Goal: Navigation & Orientation: Find specific page/section

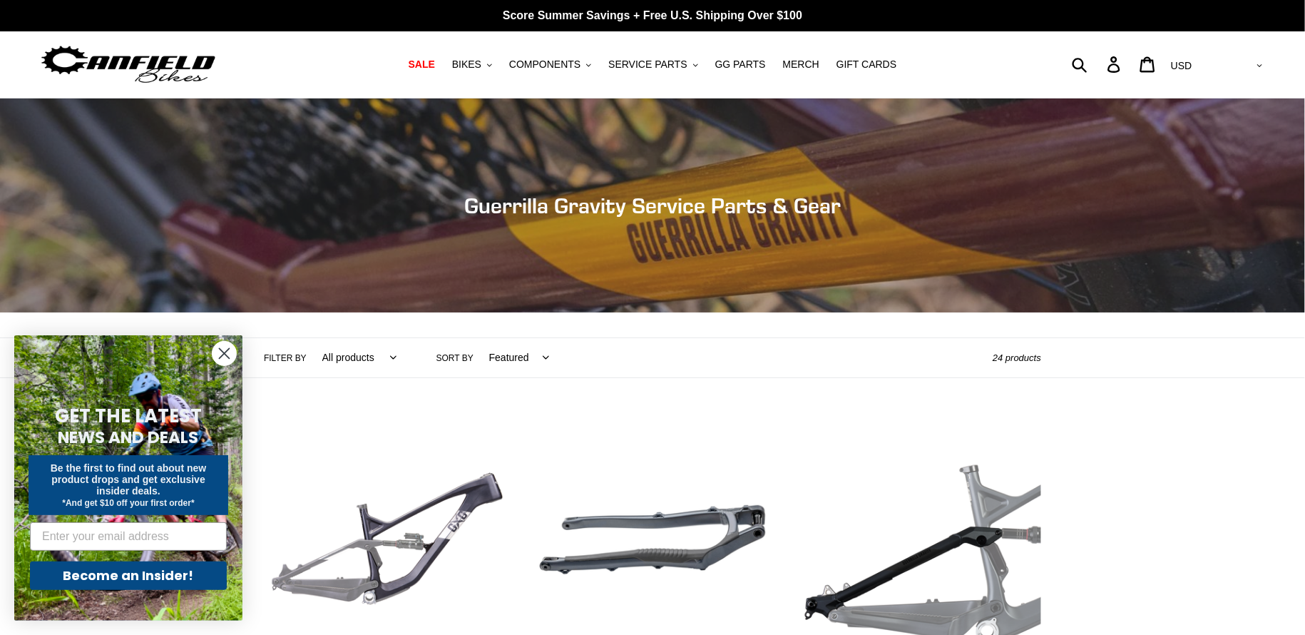
scroll to position [237, 0]
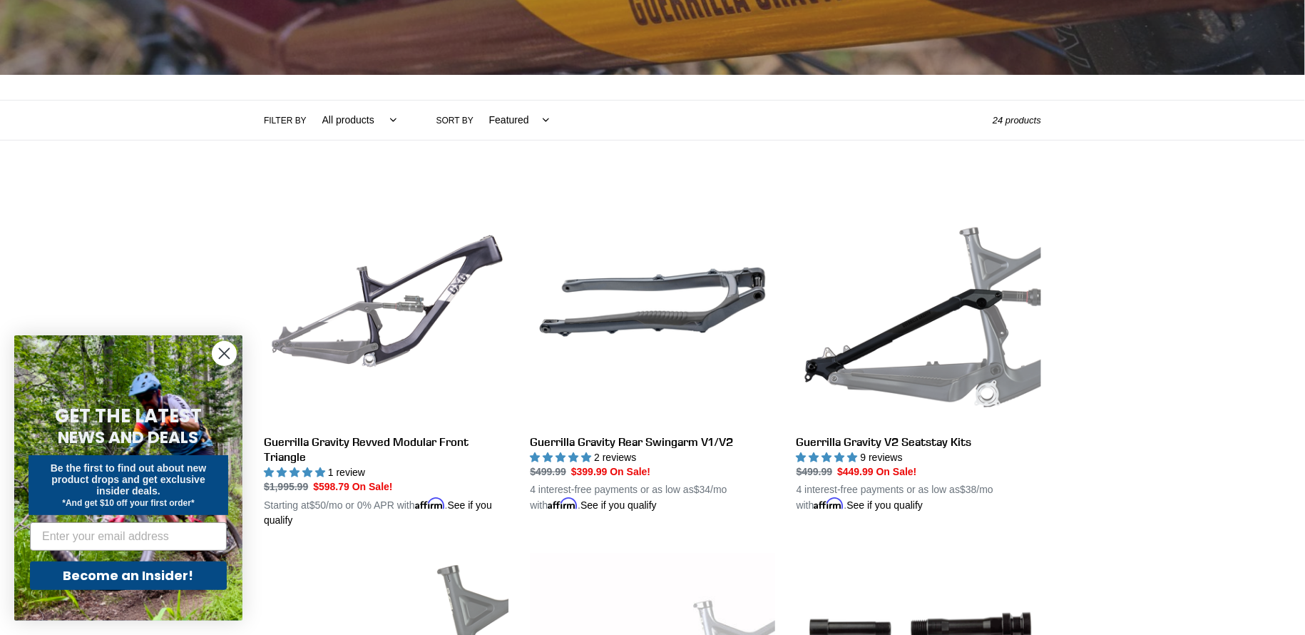
click at [212, 353] on circle "Close dialog" at bounding box center [224, 354] width 24 height 24
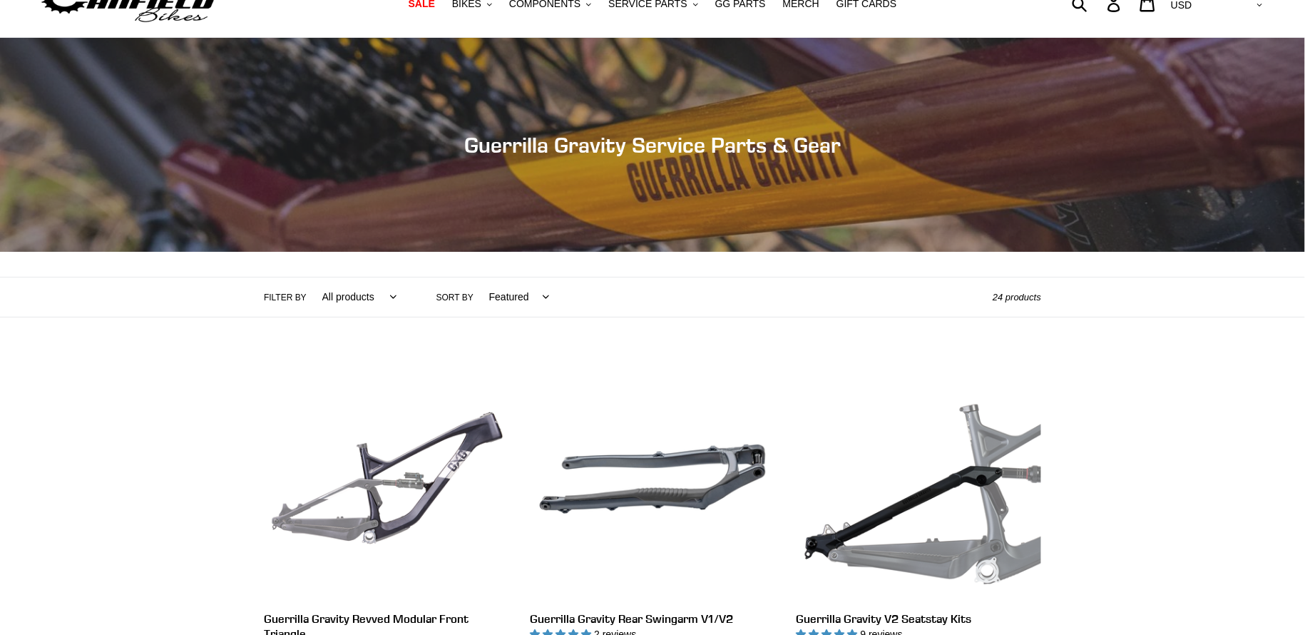
scroll to position [0, 0]
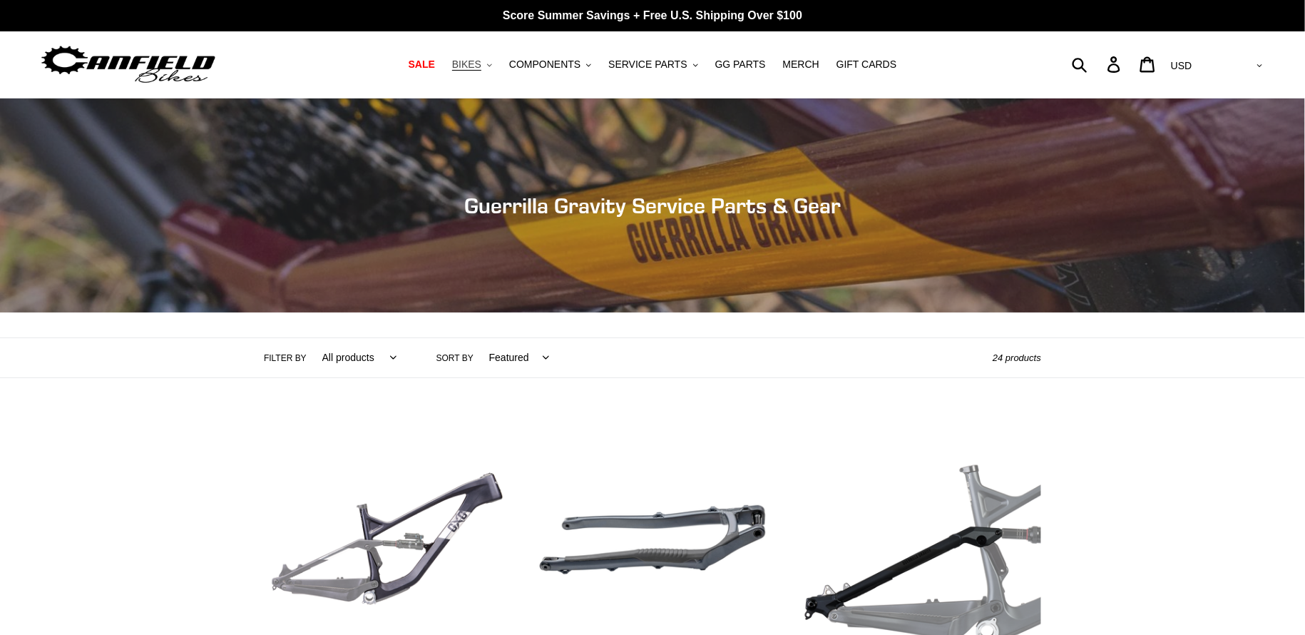
click at [481, 64] on span "BIKES" at bounding box center [466, 64] width 29 height 12
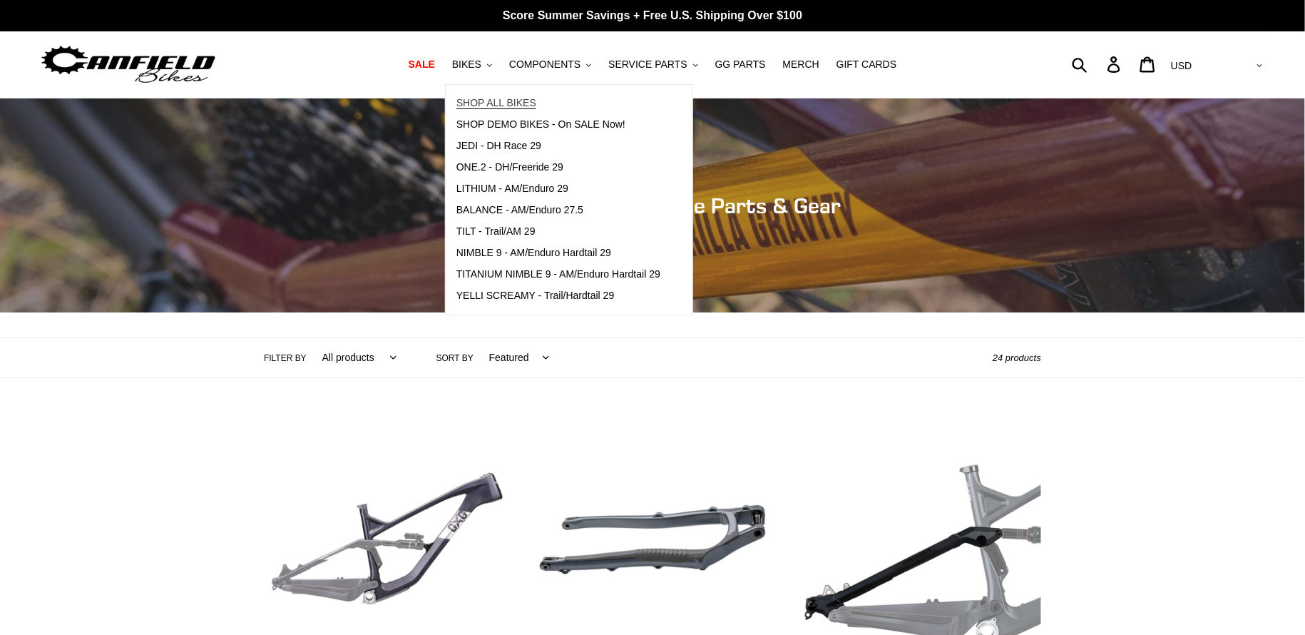
click at [519, 104] on span "SHOP ALL BIKES" at bounding box center [496, 103] width 80 height 12
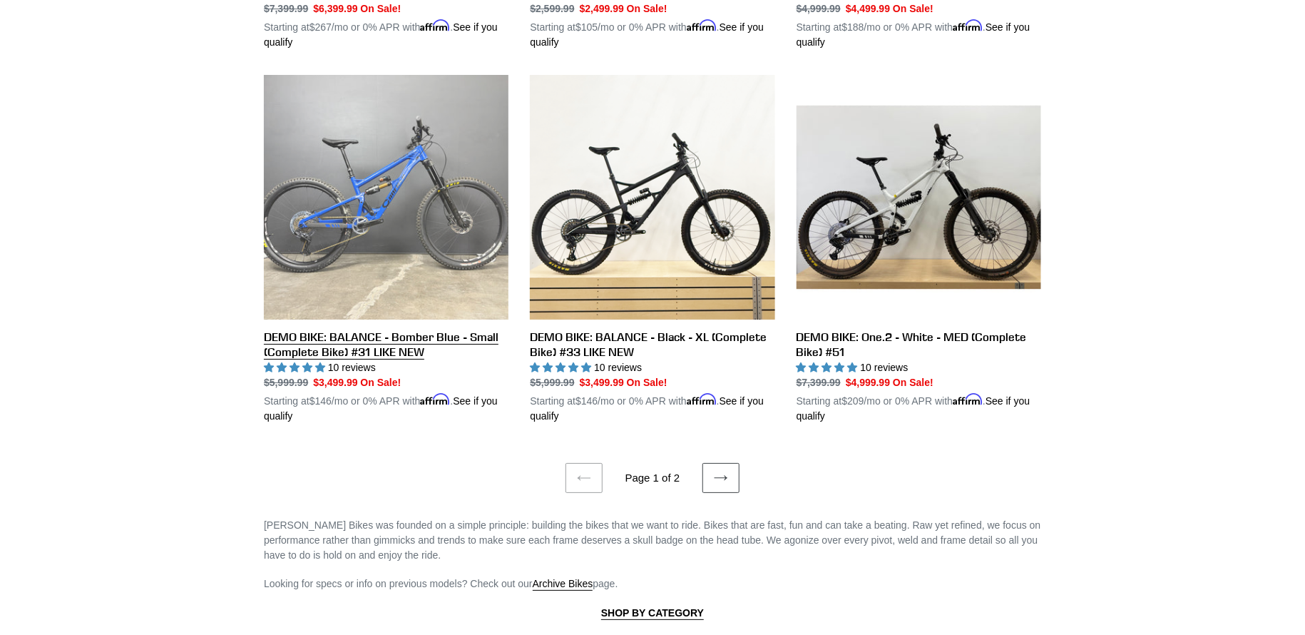
scroll to position [3090, 0]
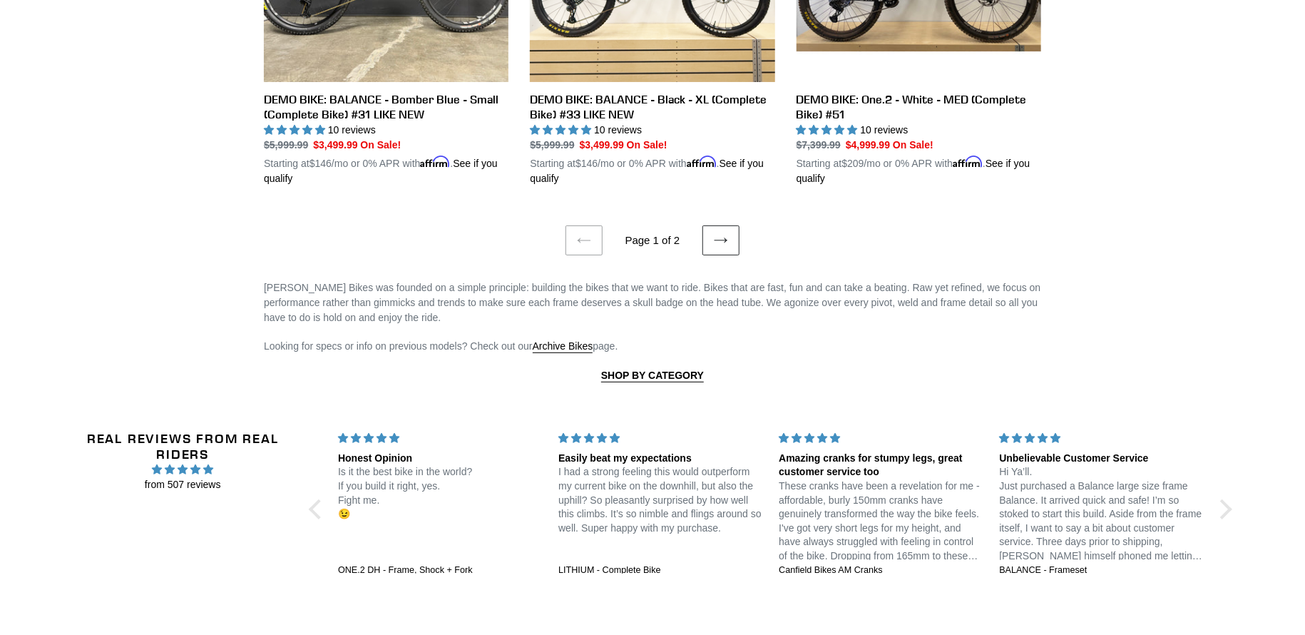
click at [729, 228] on link "Next page" at bounding box center [720, 240] width 37 height 30
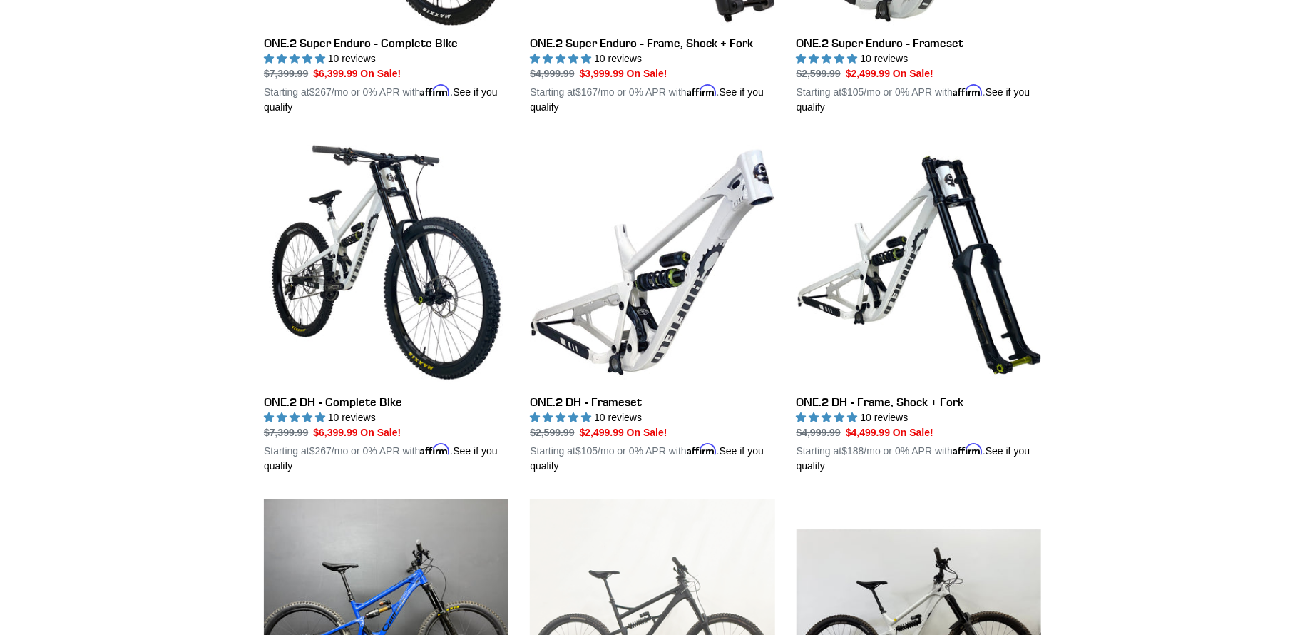
scroll to position [1954, 0]
